Goal: Information Seeking & Learning: Learn about a topic

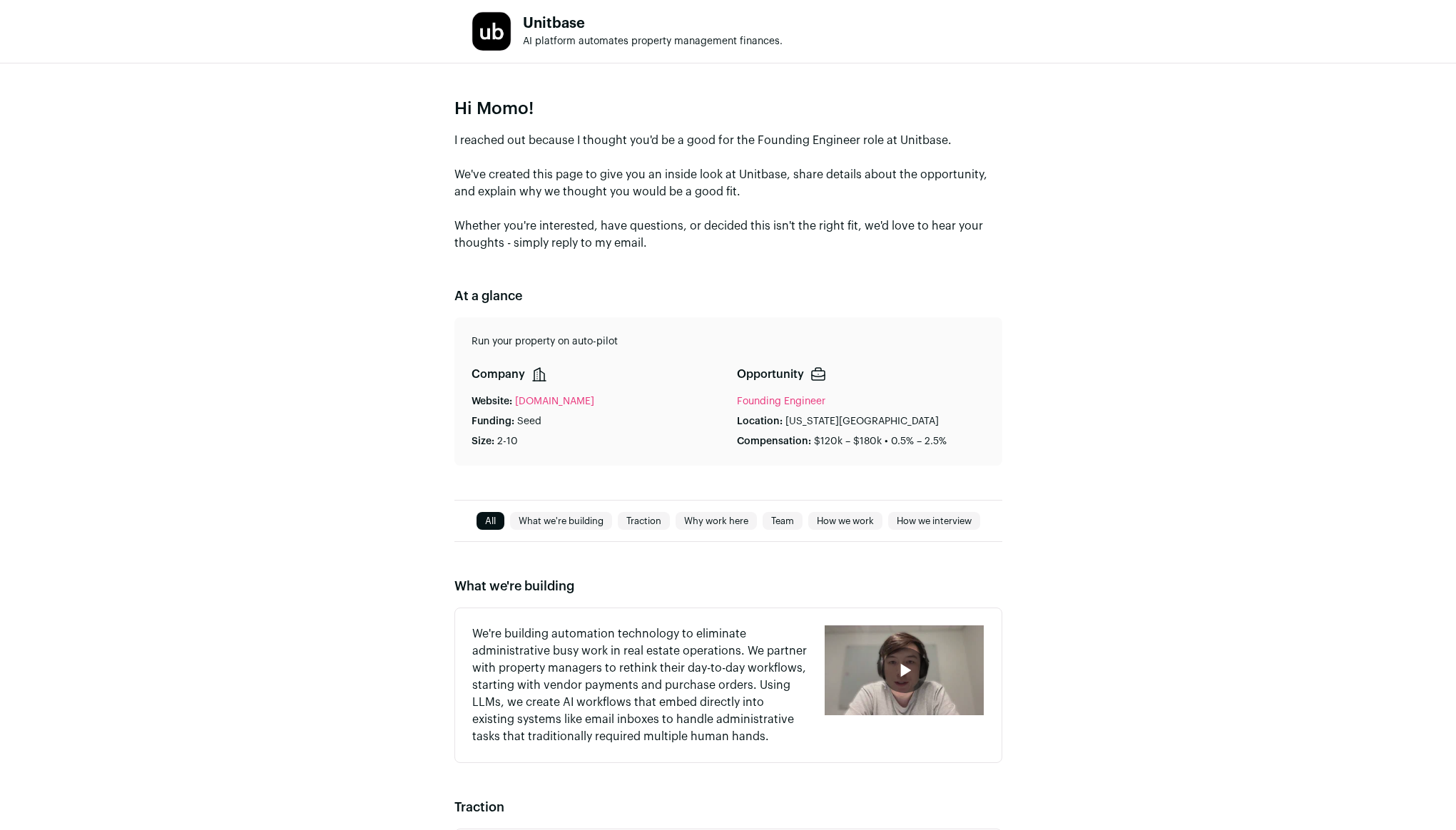
click at [262, 318] on div "Hi Momo! I reached out because I thought you'd be a good for the Founding Engin…" at bounding box center [728, 282] width 1456 height 436
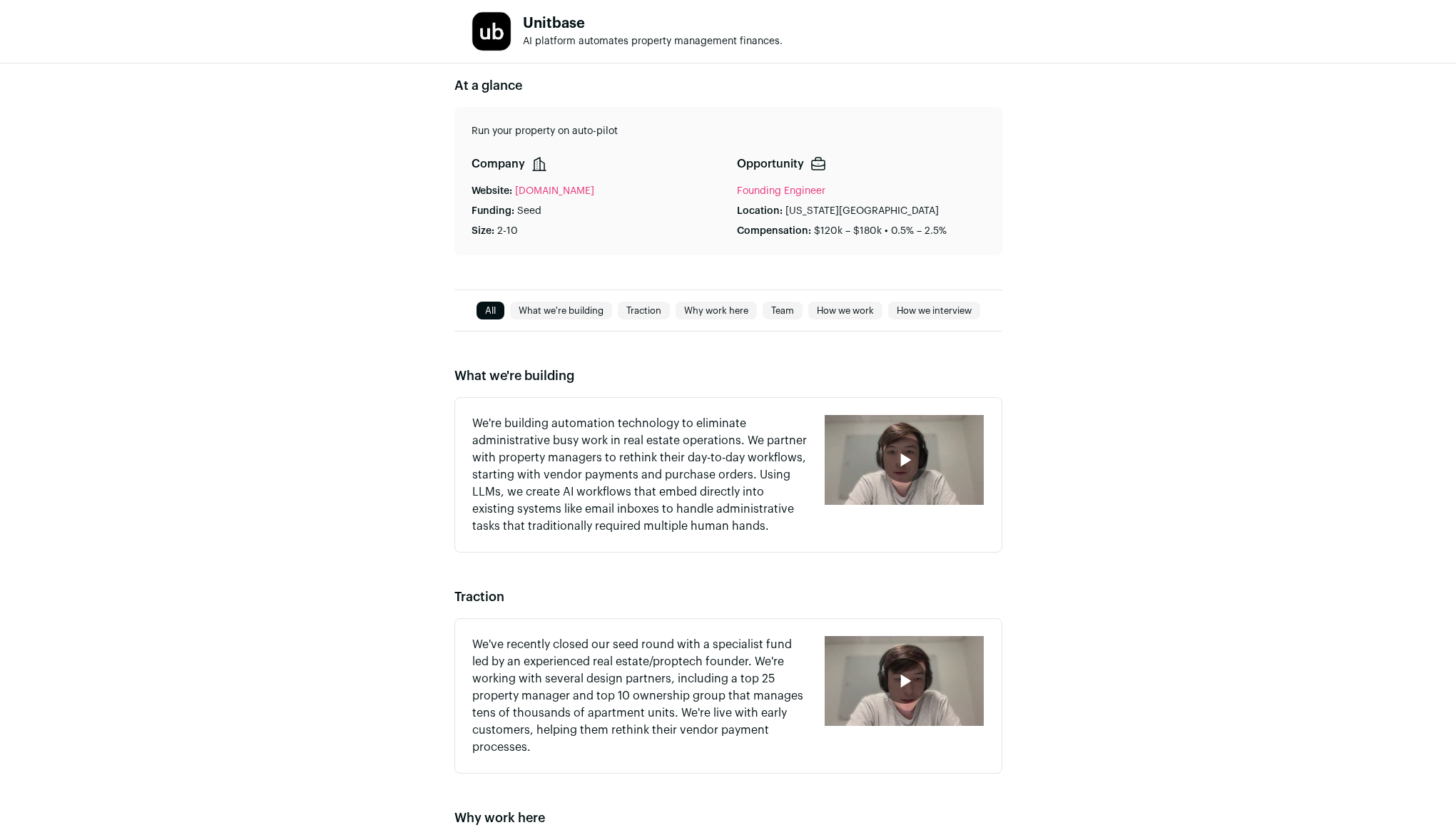
scroll to position [210, 0]
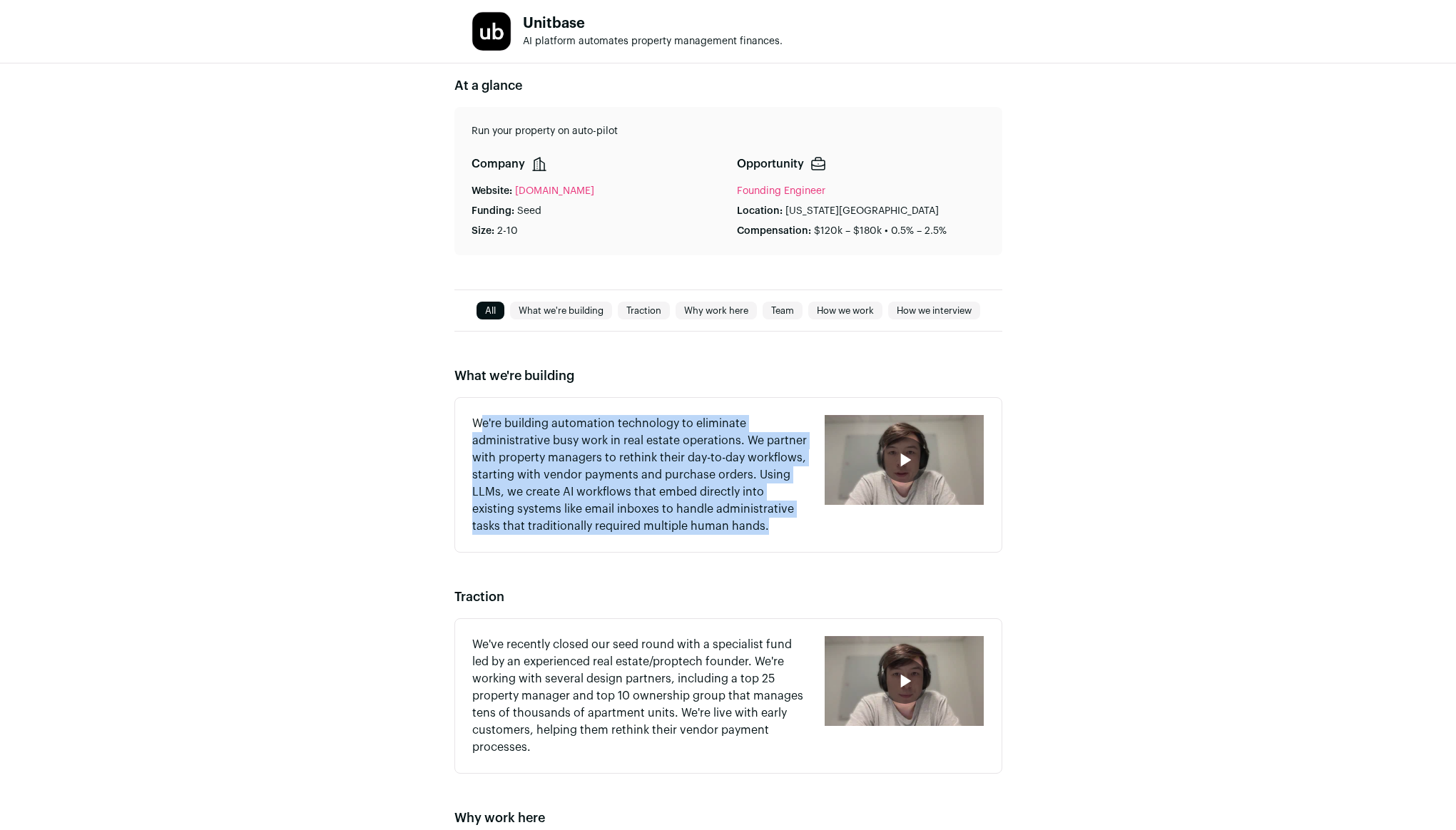
drag, startPoint x: 479, startPoint y: 423, endPoint x: 732, endPoint y: 524, distance: 272.4
click at [732, 524] on p "We're building automation technology to eliminate administrative busy work in r…" at bounding box center [640, 474] width 336 height 120
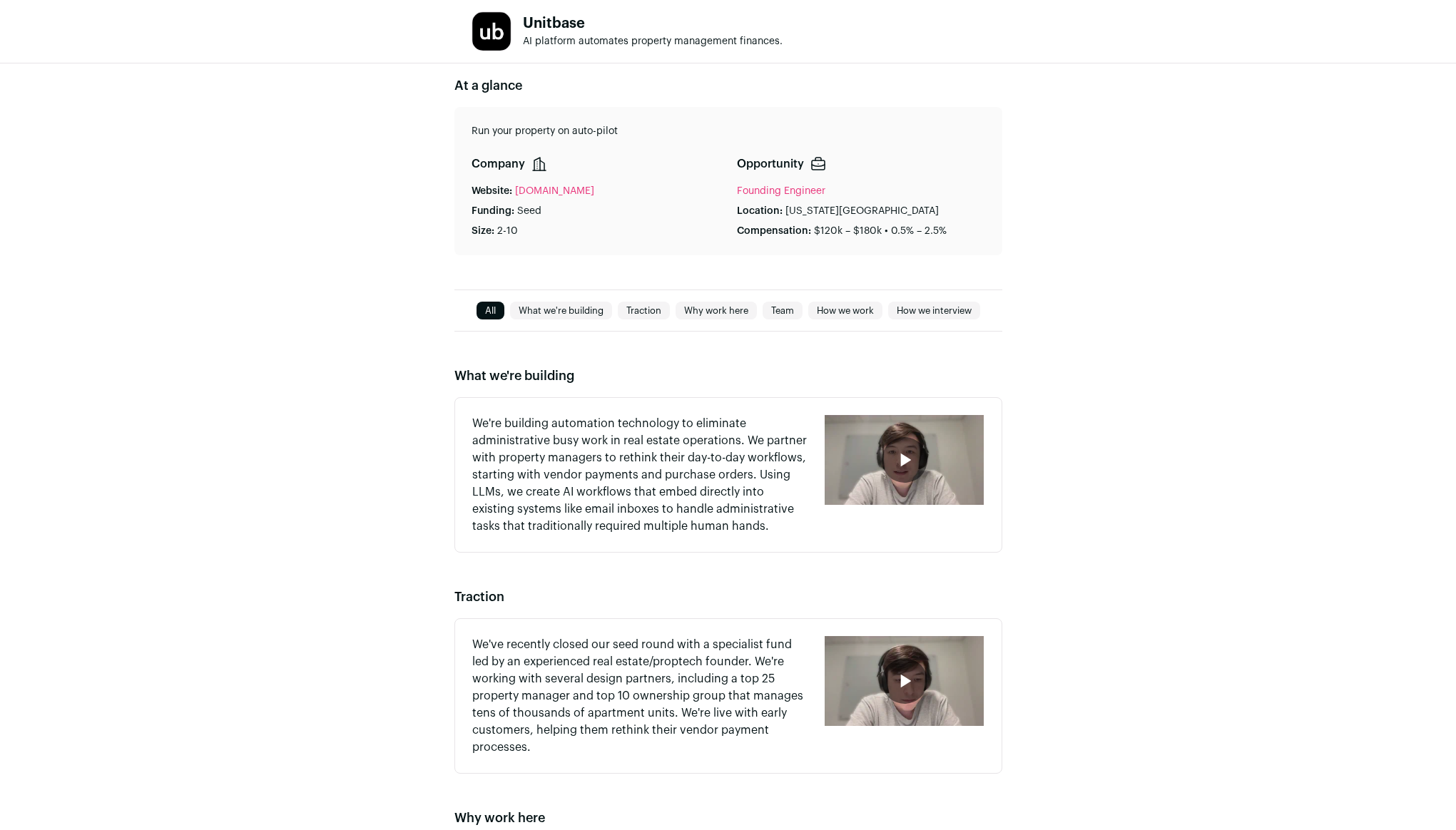
click at [718, 515] on p "We're building automation technology to eliminate administrative busy work in r…" at bounding box center [640, 474] width 336 height 120
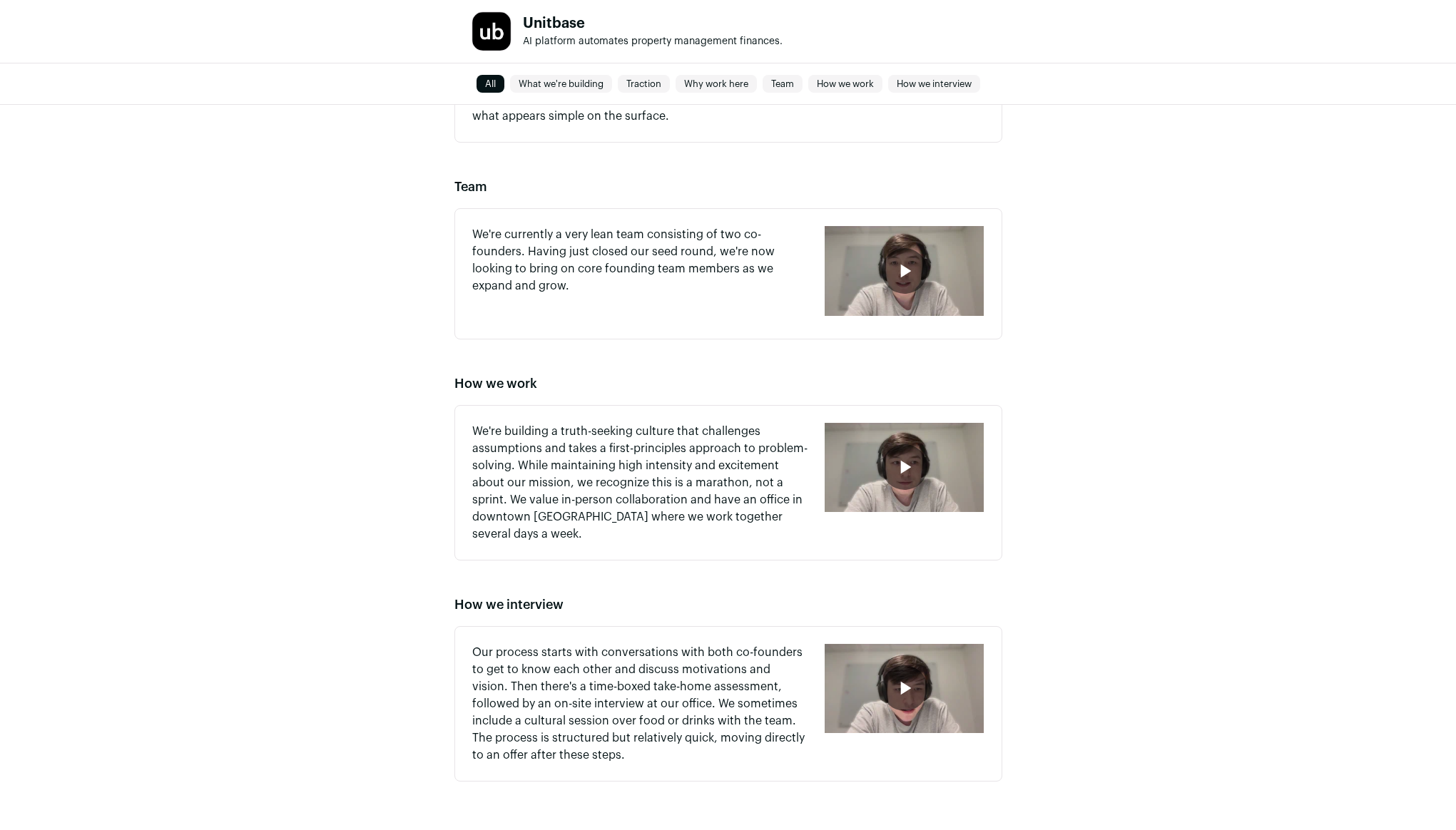
scroll to position [1116, 0]
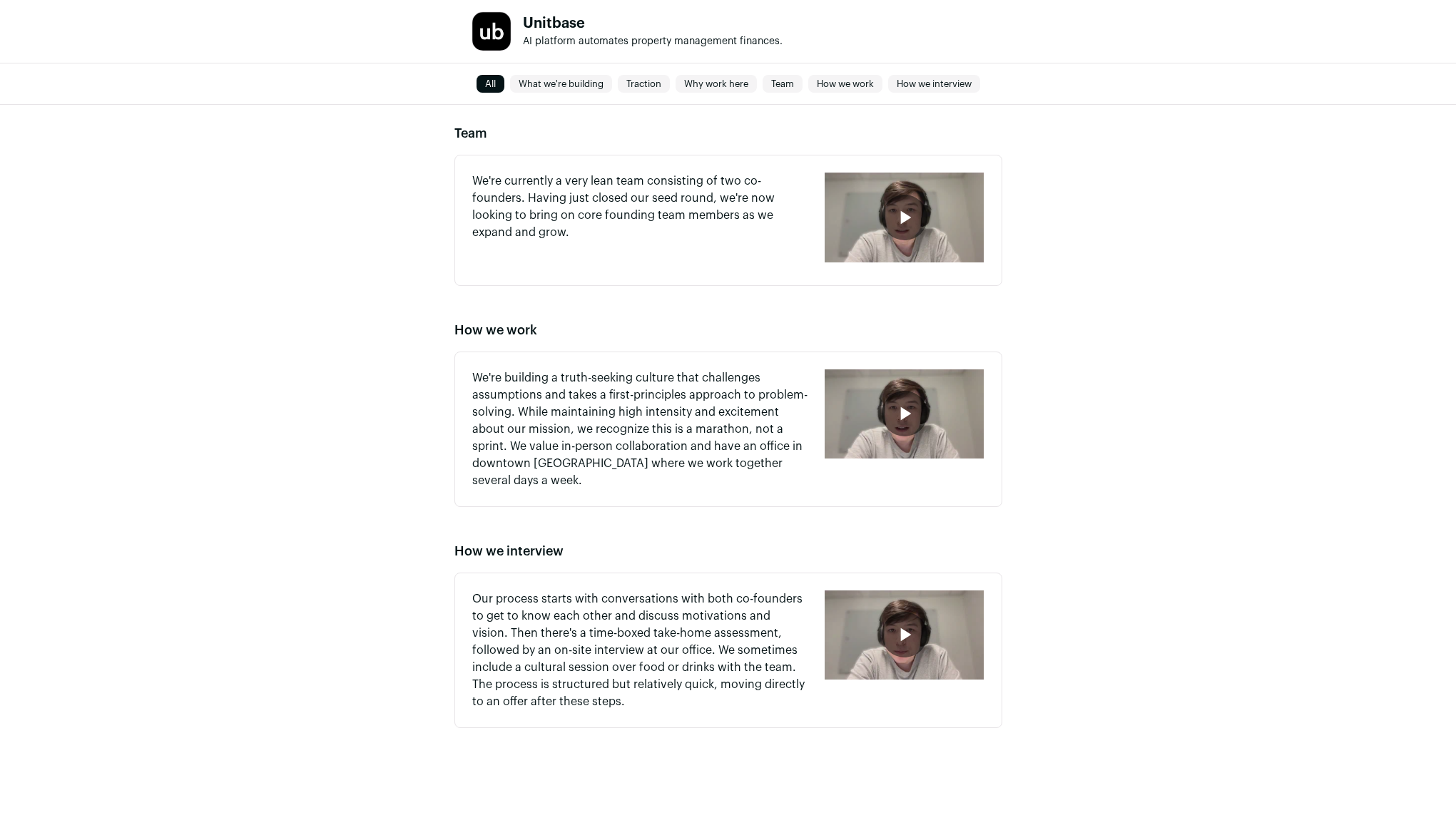
click at [896, 400] on div "button" at bounding box center [904, 414] width 45 height 45
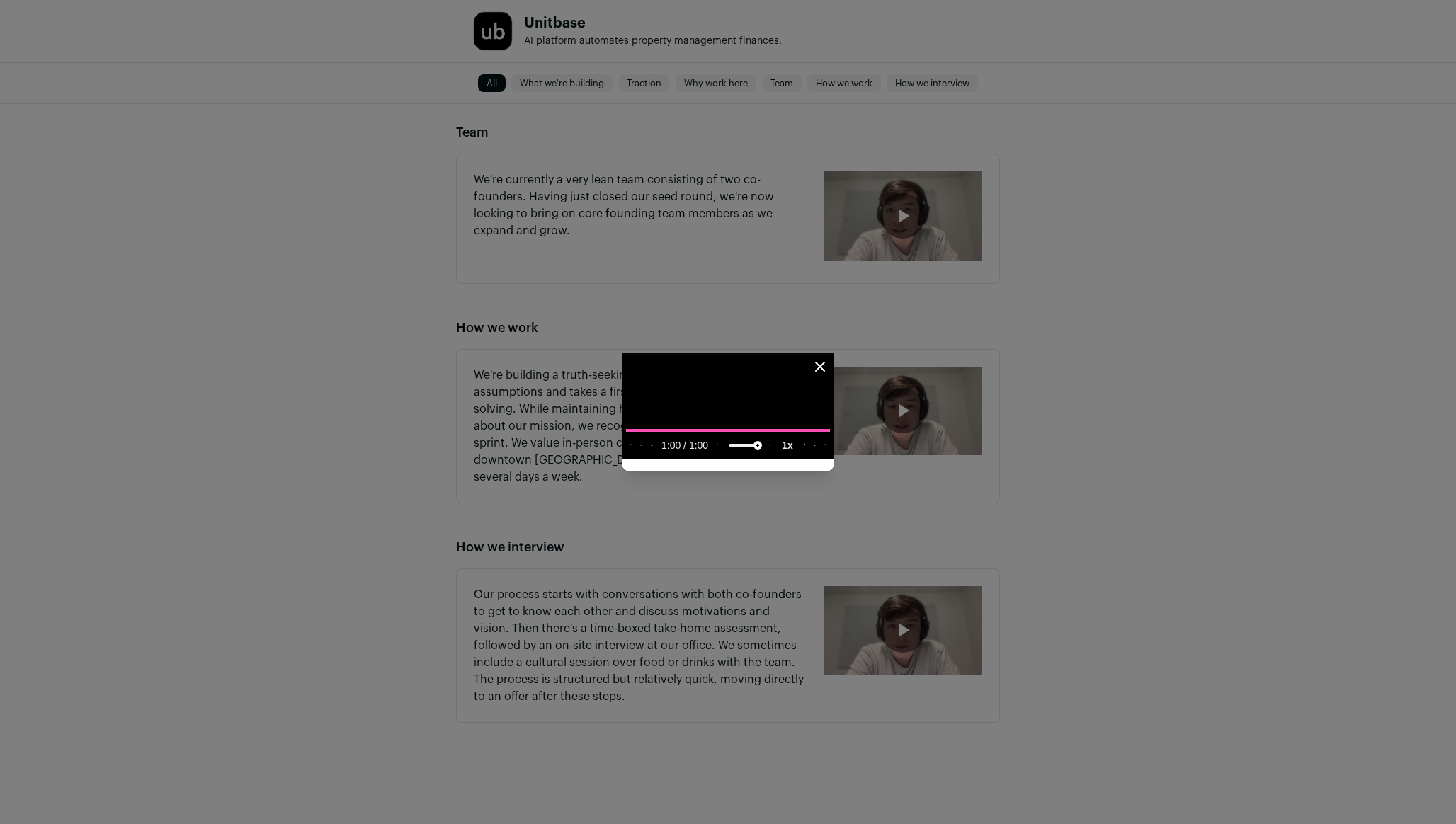
click at [20, 612] on div "Close modal via background" at bounding box center [728, 412] width 1456 height 824
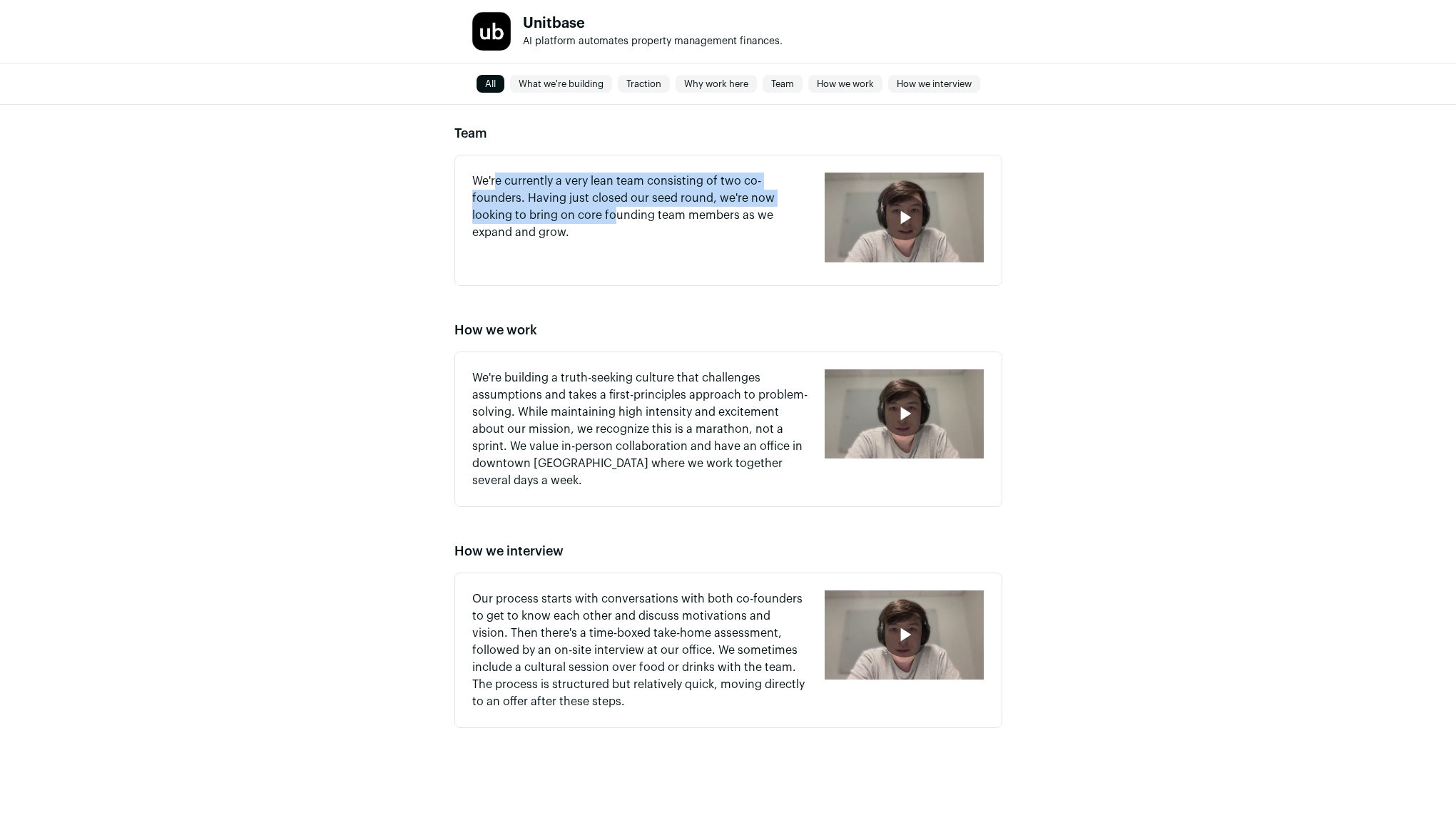
drag, startPoint x: 496, startPoint y: 183, endPoint x: 614, endPoint y: 221, distance: 124.0
click at [614, 221] on p "We're currently a very lean team consisting of two co-founders. Having just clo…" at bounding box center [640, 206] width 336 height 68
click at [617, 221] on p "We're currently a very lean team consisting of two co-founders. Having just clo…" at bounding box center [640, 206] width 336 height 68
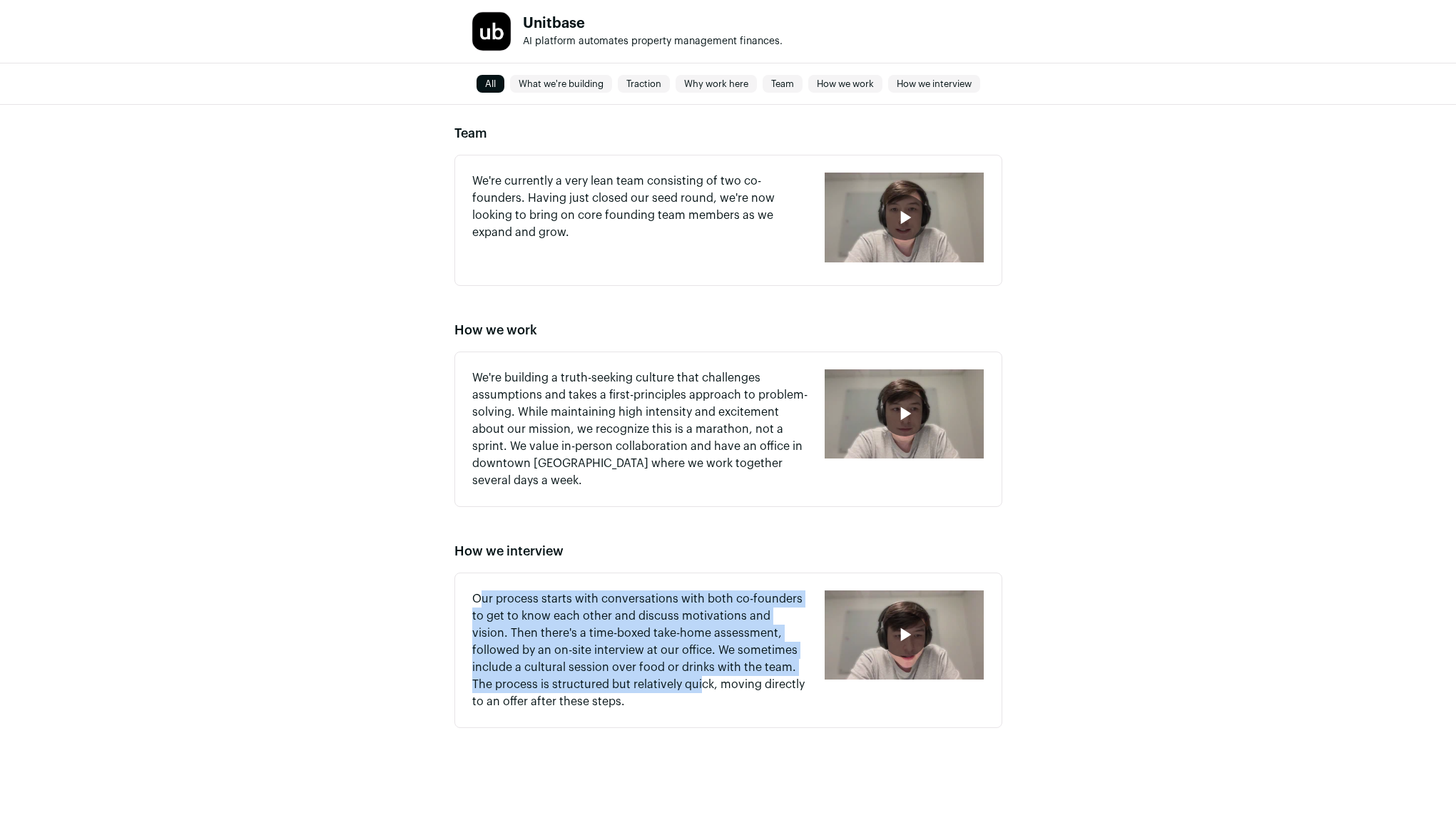
drag, startPoint x: 484, startPoint y: 595, endPoint x: 633, endPoint y: 686, distance: 174.6
click at [633, 686] on p "Our process starts with conversations with both co-founders to get to know each…" at bounding box center [640, 650] width 336 height 120
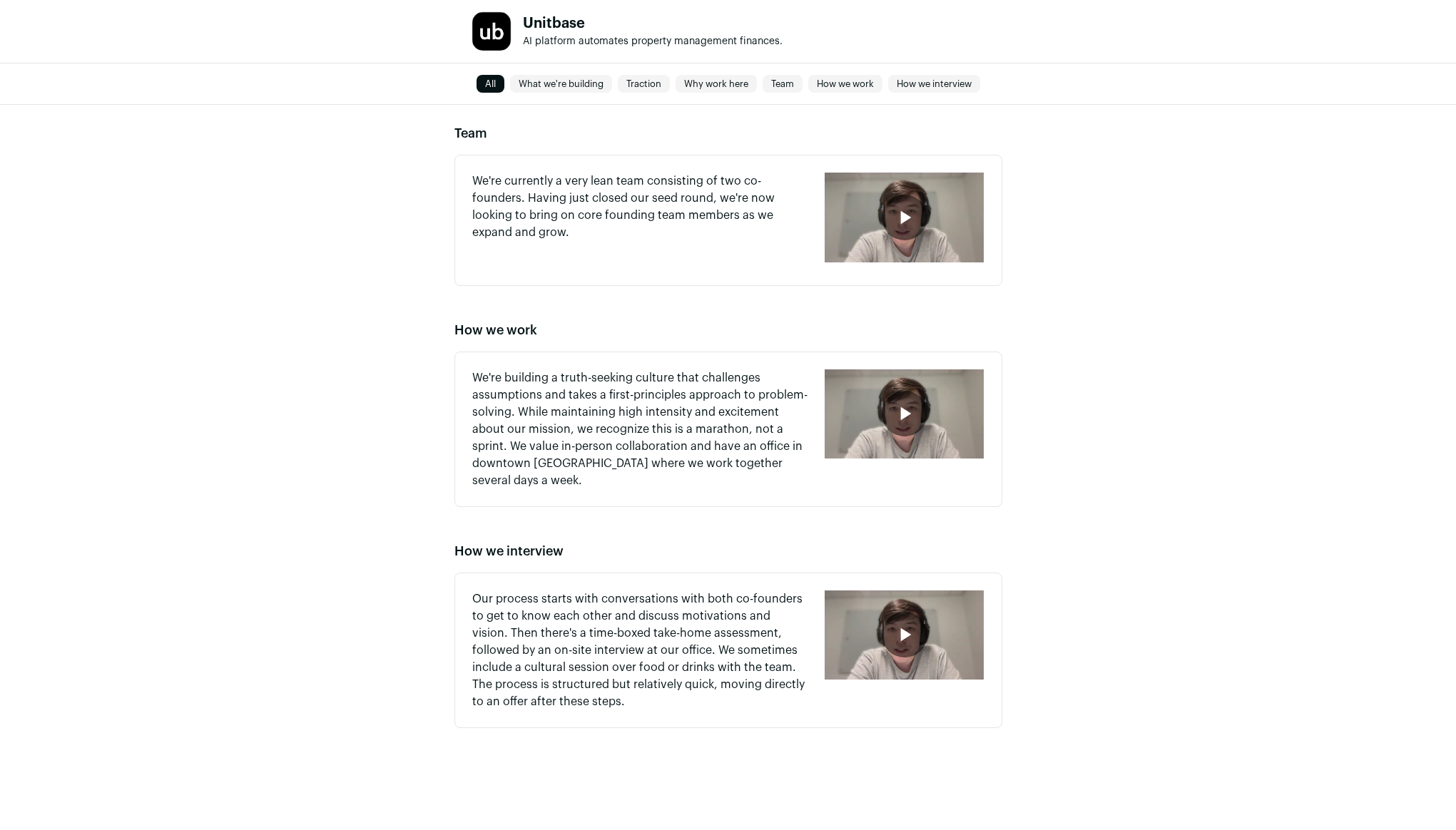
click at [634, 693] on p "Our process starts with conversations with both co-founders to get to know each…" at bounding box center [640, 650] width 336 height 120
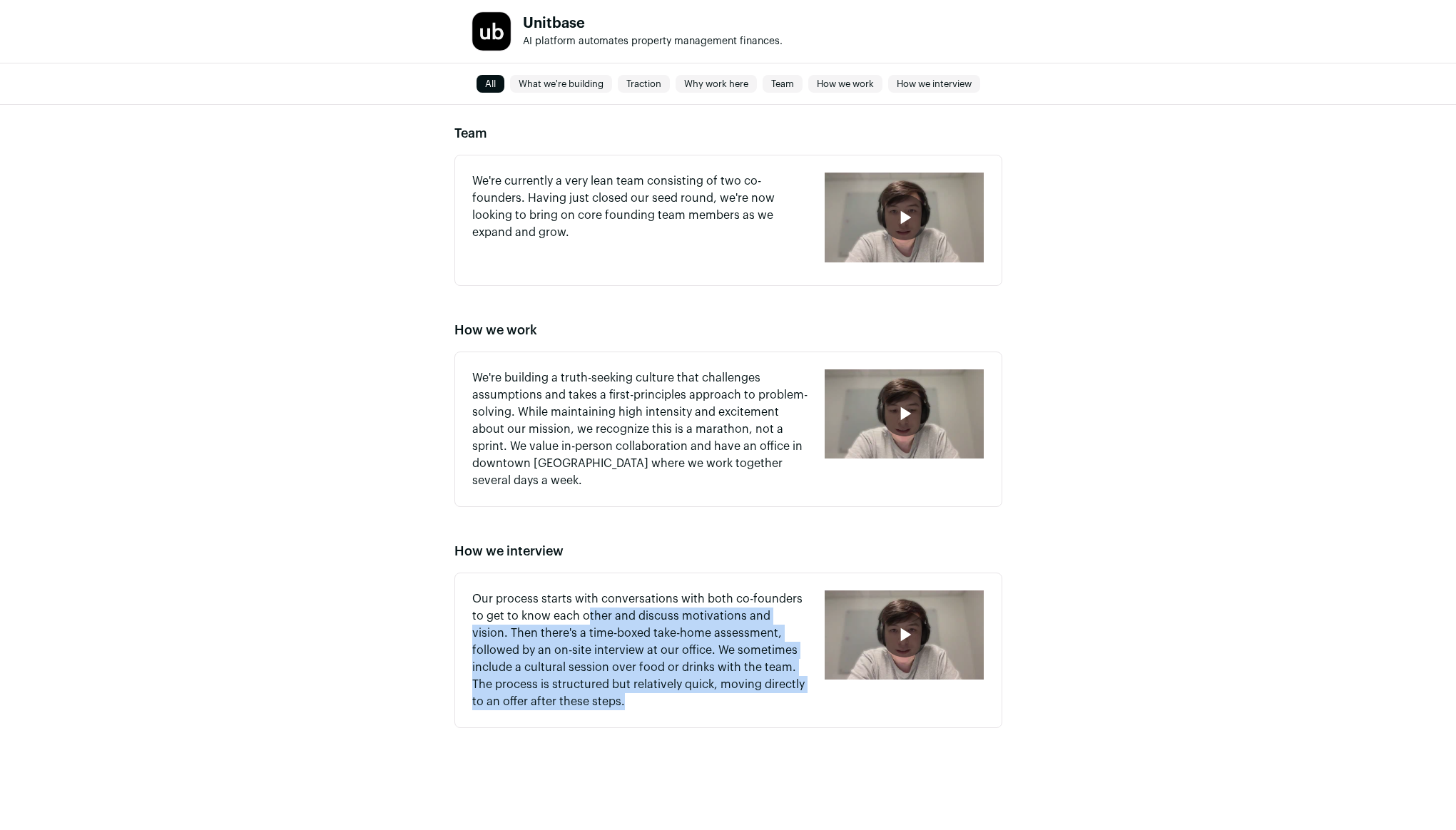
drag, startPoint x: 613, startPoint y: 710, endPoint x: 588, endPoint y: 617, distance: 96.3
click at [589, 617] on div "Our process starts with conversations with both co-founders to get to know each…" at bounding box center [728, 650] width 548 height 155
click at [588, 617] on p "Our process starts with conversations with both co-founders to get to know each…" at bounding box center [640, 650] width 336 height 120
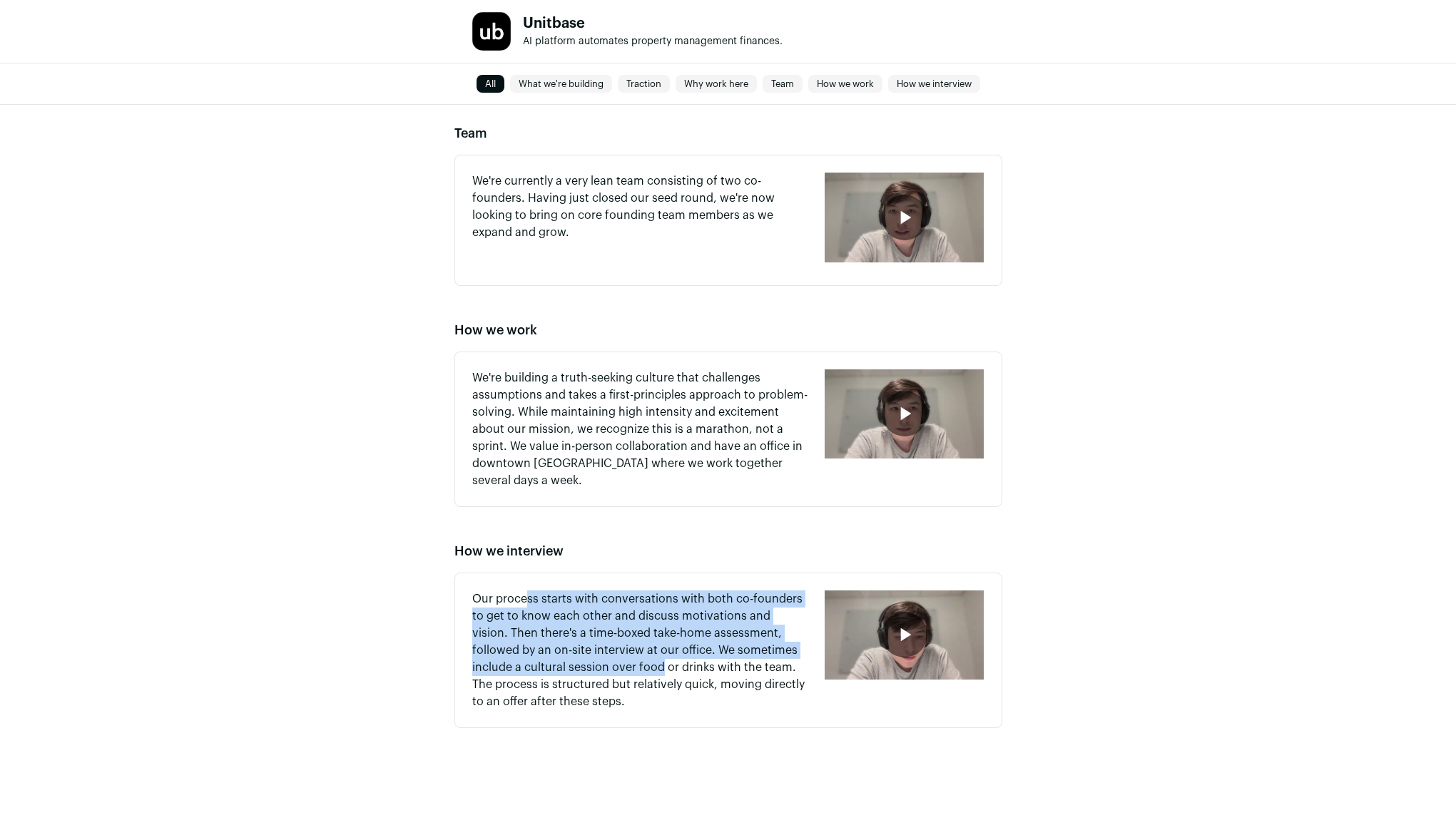
drag, startPoint x: 529, startPoint y: 601, endPoint x: 608, endPoint y: 669, distance: 104.2
click at [608, 669] on p "Our process starts with conversations with both co-founders to get to know each…" at bounding box center [640, 650] width 336 height 120
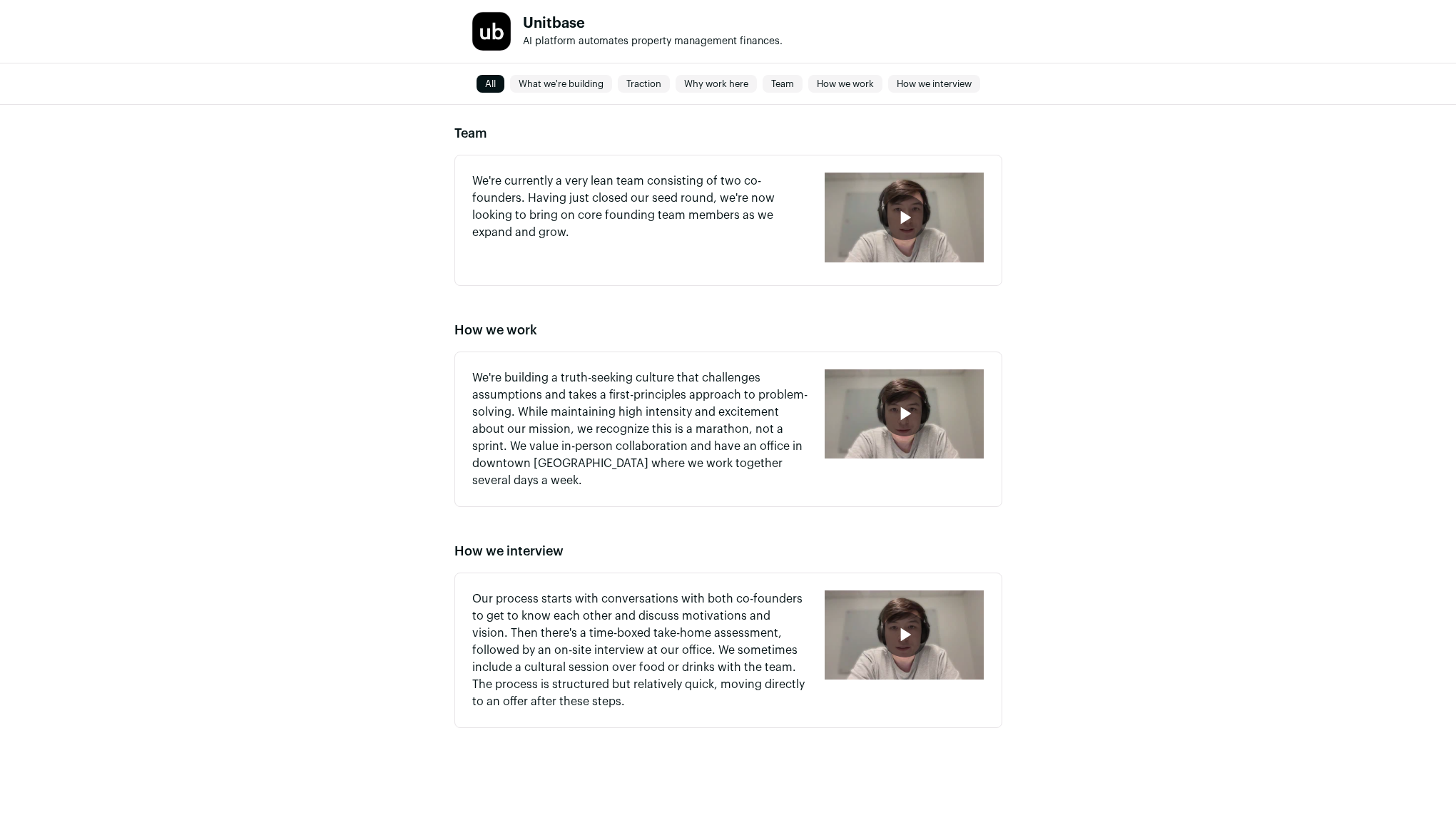
click at [611, 670] on p "Our process starts with conversations with both co-founders to get to know each…" at bounding box center [640, 650] width 336 height 120
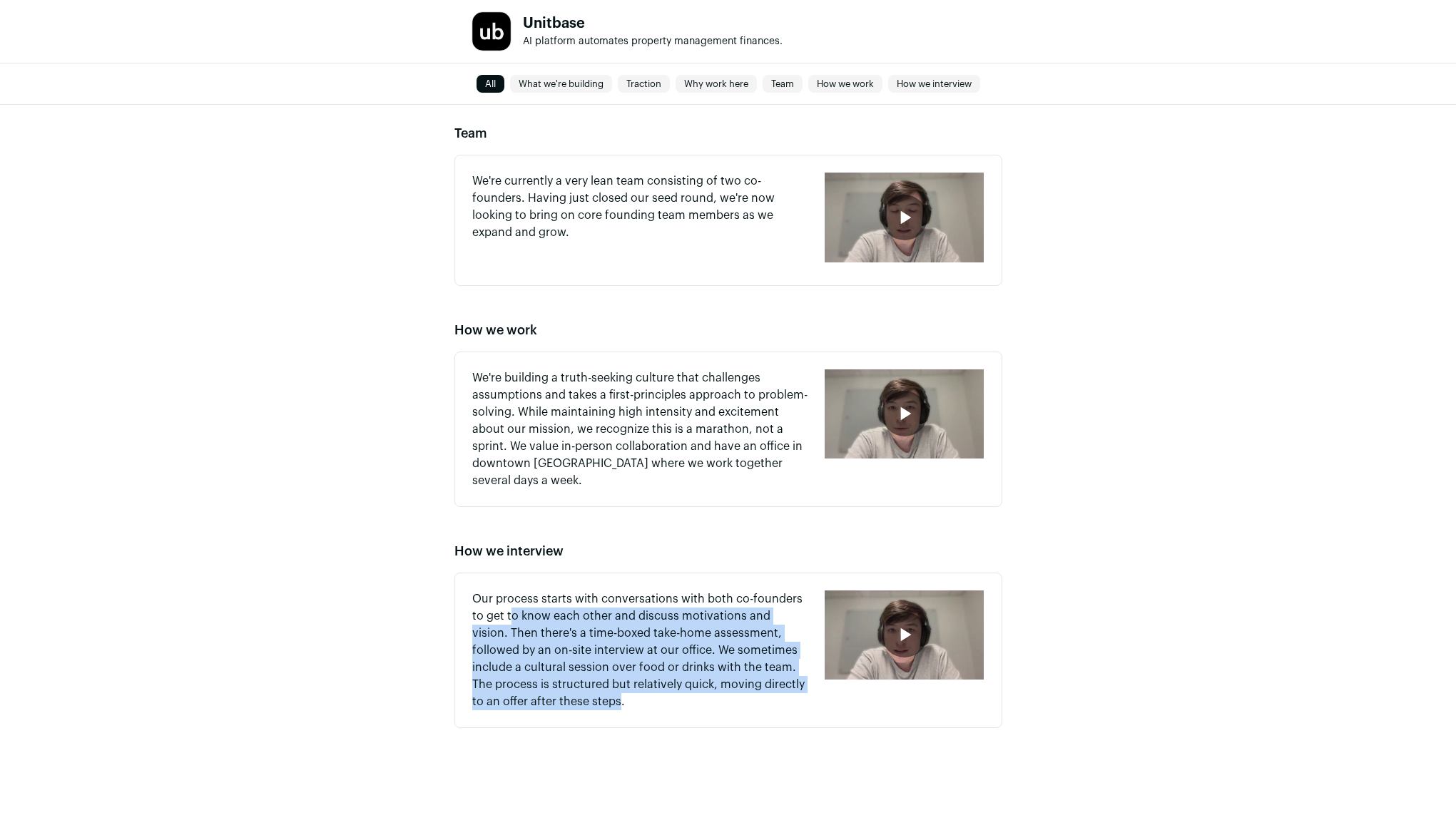
drag, startPoint x: 511, startPoint y: 609, endPoint x: 559, endPoint y: 694, distance: 97.6
click at [559, 694] on p "Our process starts with conversations with both co-founders to get to know each…" at bounding box center [640, 650] width 336 height 120
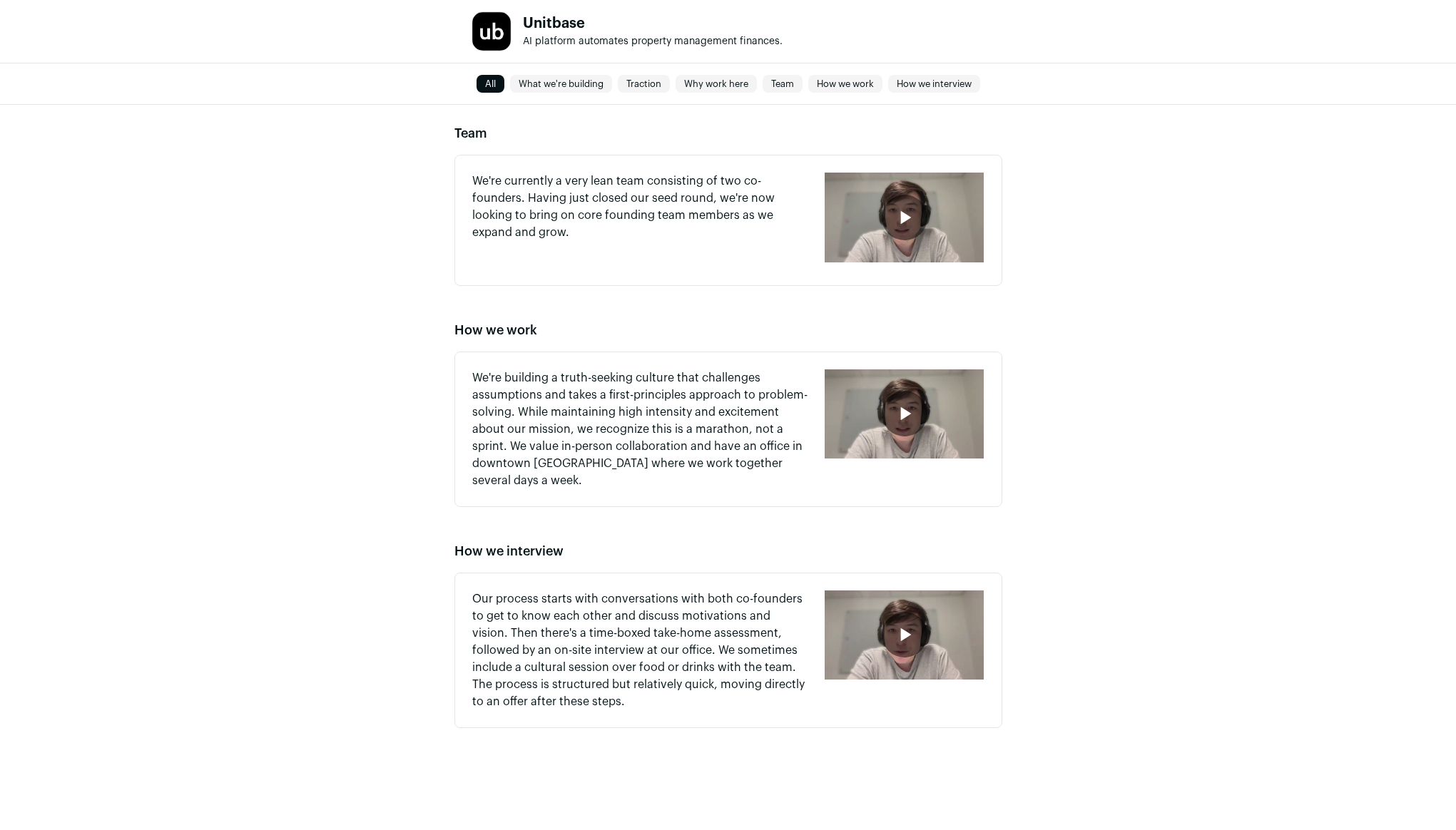
click at [559, 694] on p "Our process starts with conversations with both co-founders to get to know each…" at bounding box center [640, 650] width 336 height 120
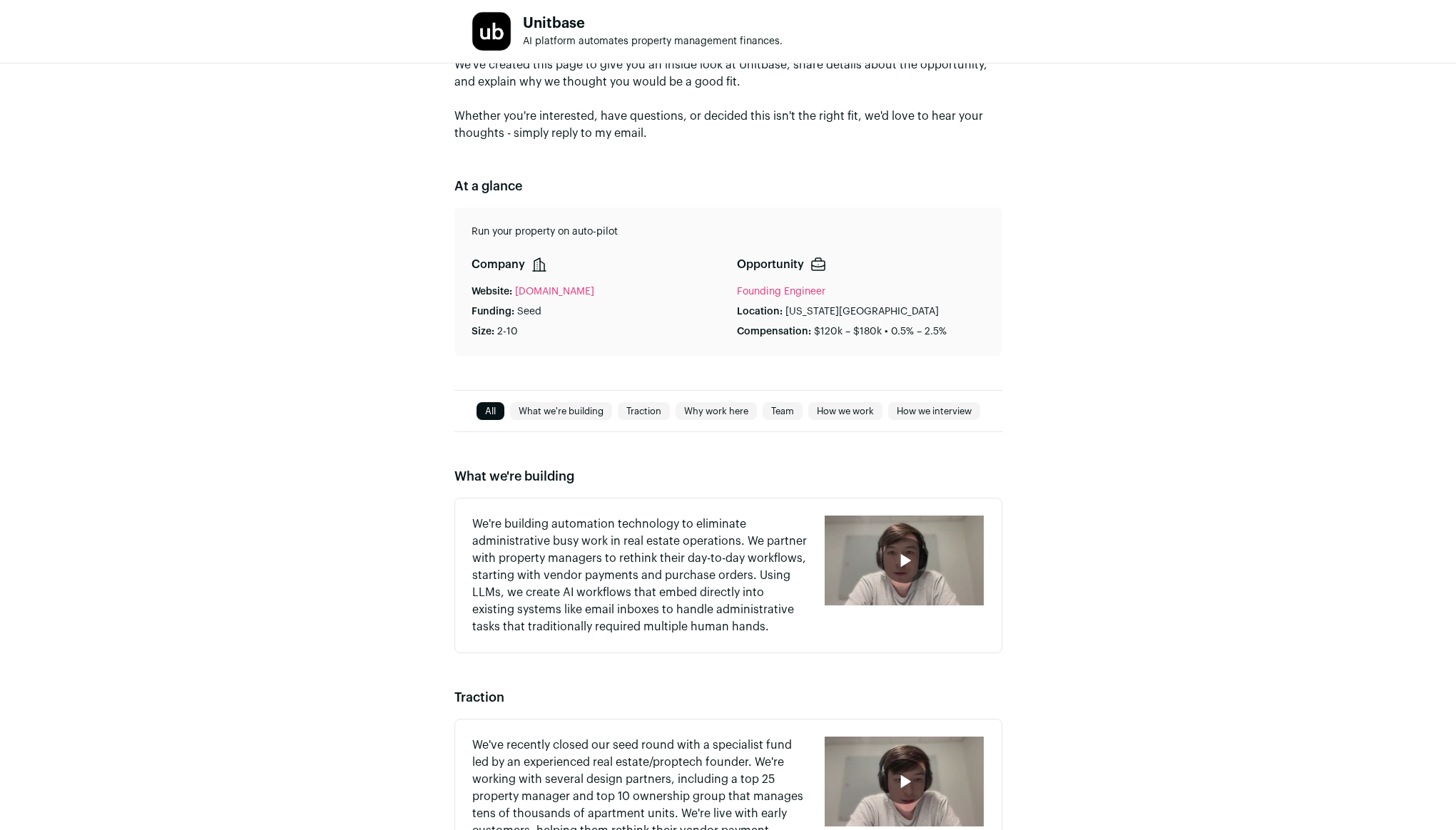
scroll to position [0, 0]
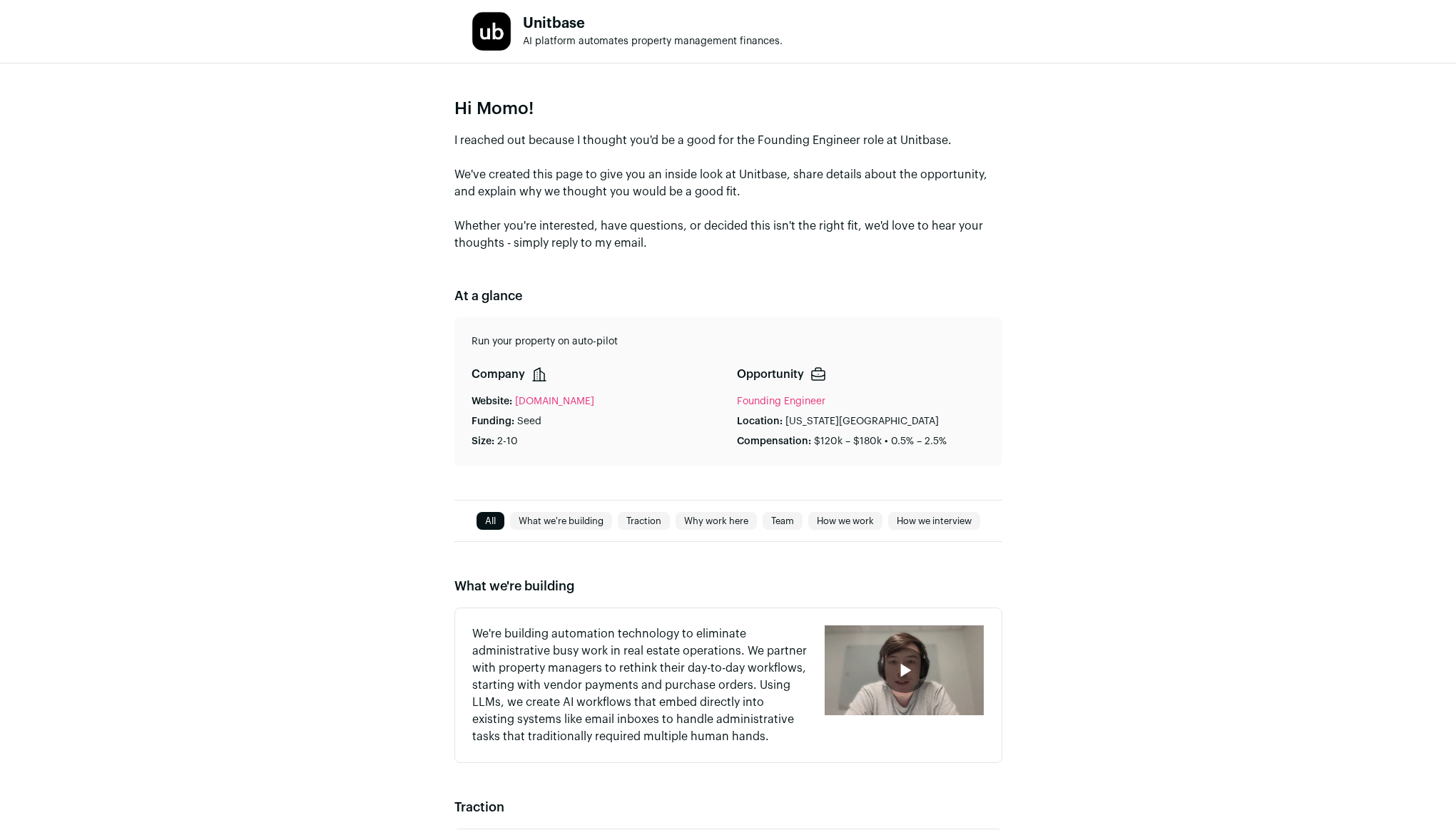
click at [302, 403] on div "Hi Momo! I reached out because I thought you'd be a good for the Founding Engin…" at bounding box center [728, 282] width 1456 height 436
click at [320, 178] on div "Hi Momo! I reached out because I thought you'd be a good for the Founding Engin…" at bounding box center [728, 282] width 1456 height 436
click at [359, 166] on div "Hi Momo! I reached out because I thought you'd be a good for the Founding Engin…" at bounding box center [728, 282] width 1456 height 436
